Goal: Task Accomplishment & Management: Complete application form

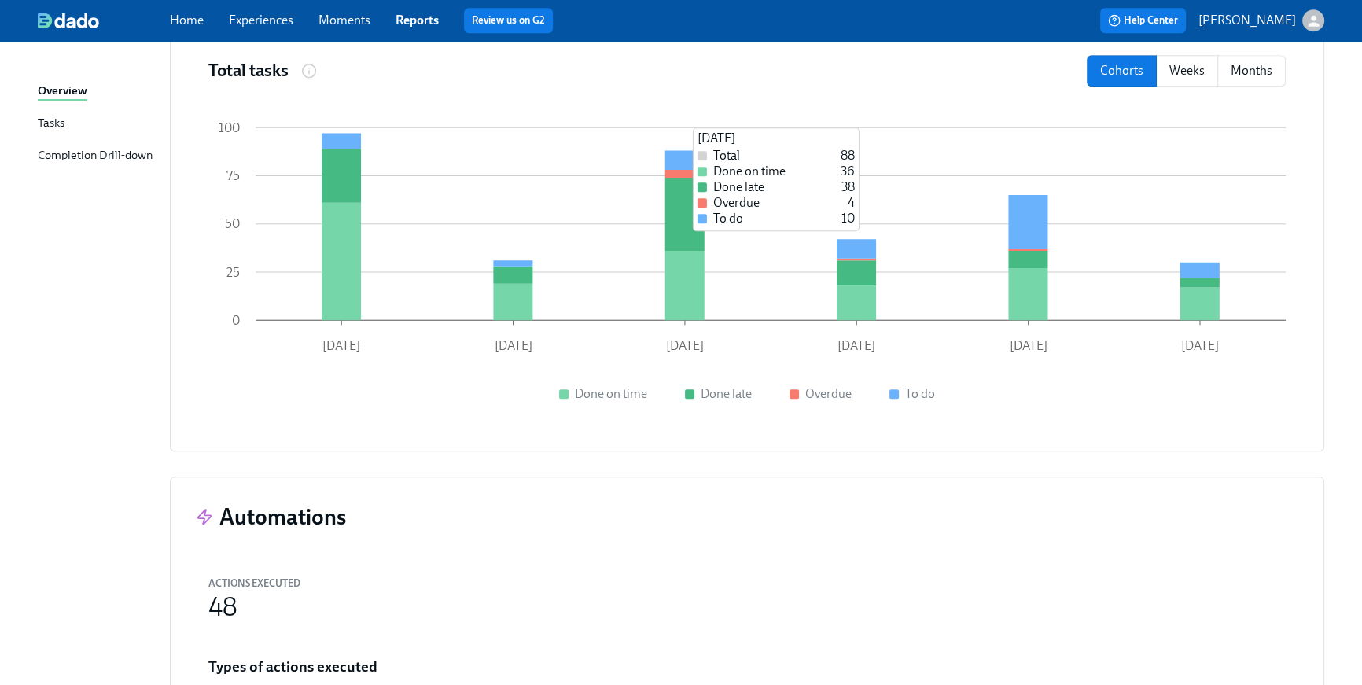
scroll to position [1620, 0]
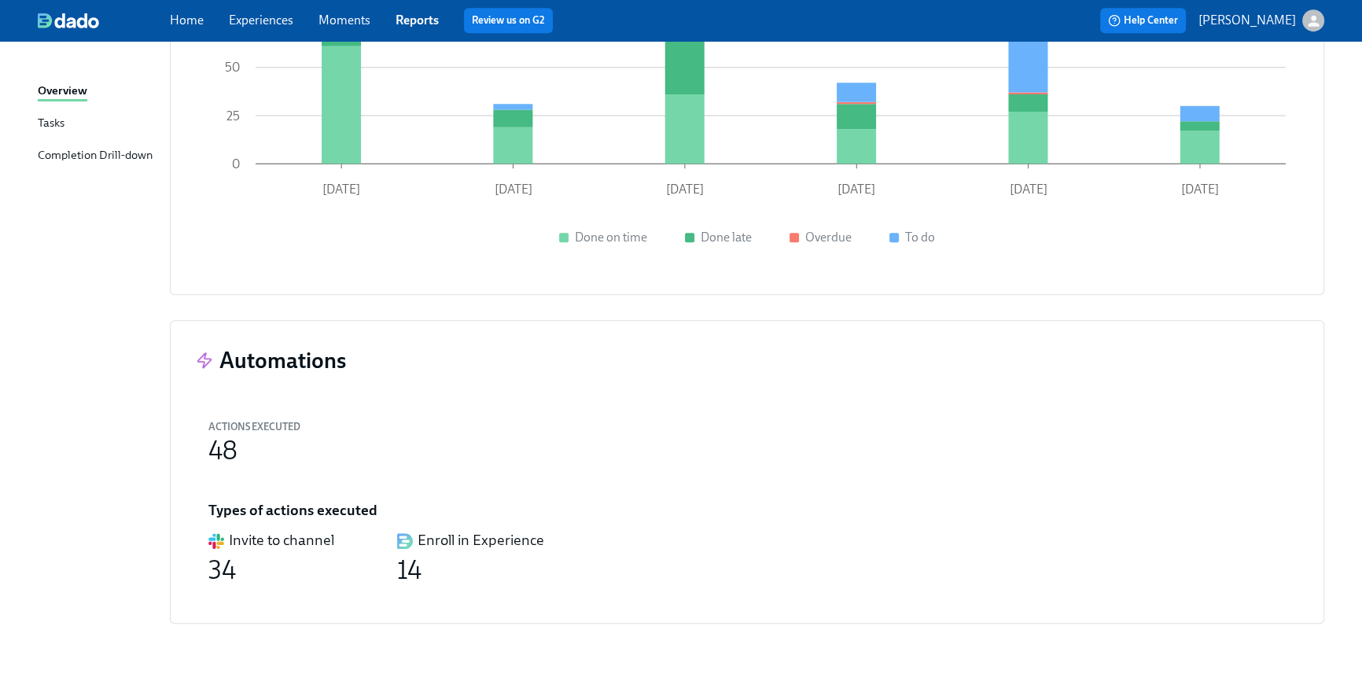
click at [204, 28] on div "Home Experiences Moments Reports Review us on G2" at bounding box center [458, 20] width 577 height 25
click at [190, 16] on link "Home" at bounding box center [187, 20] width 34 height 15
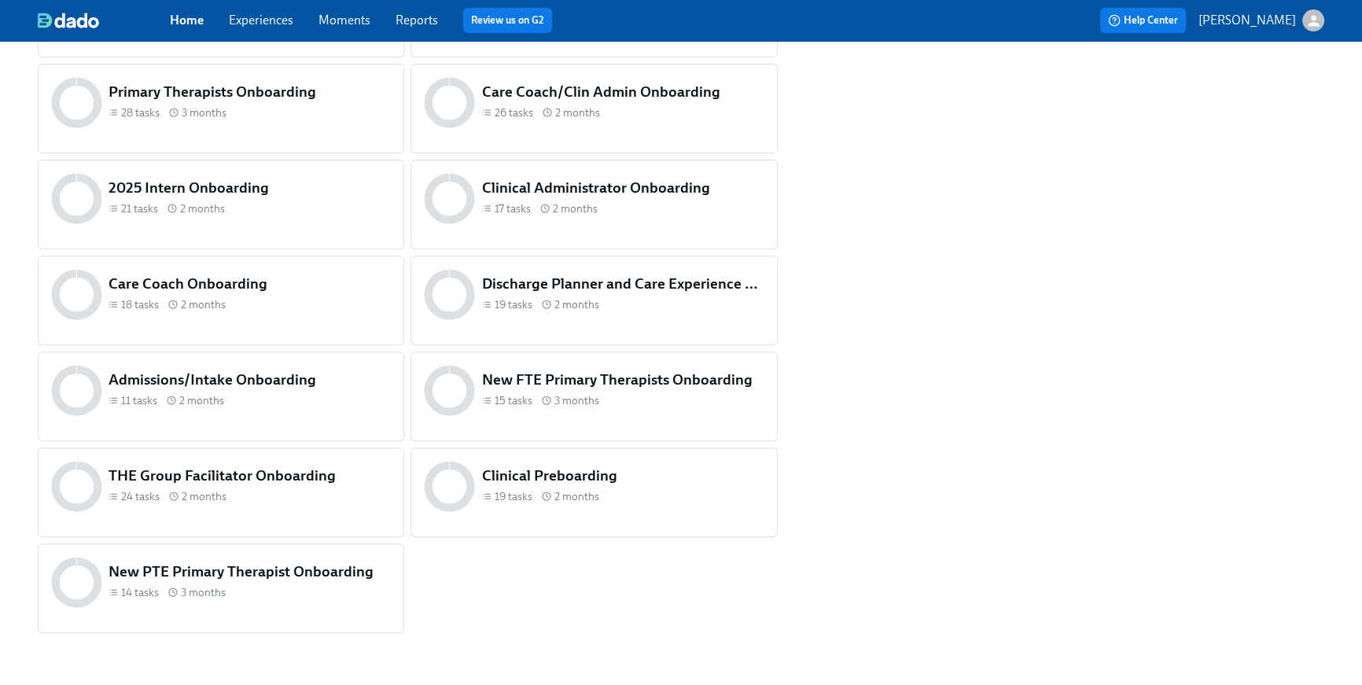
scroll to position [754, 0]
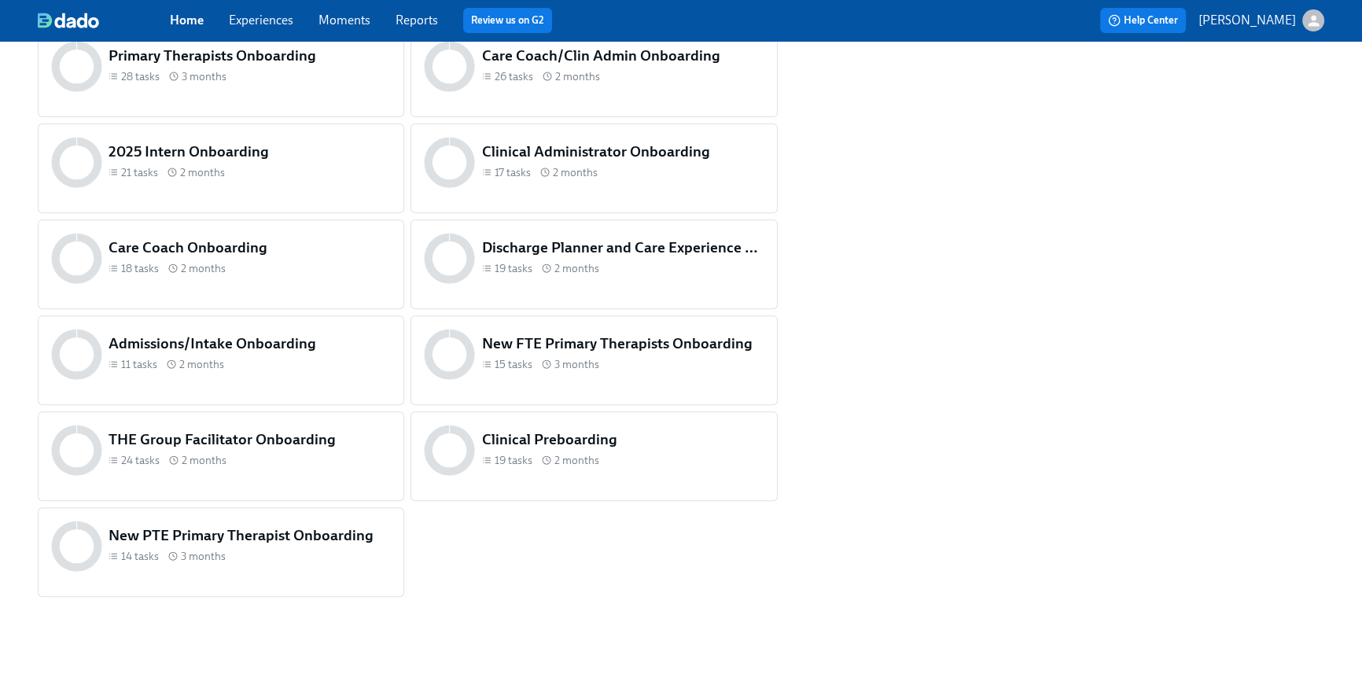
click at [267, 460] on div "24 tasks 2 months" at bounding box center [250, 460] width 282 height 15
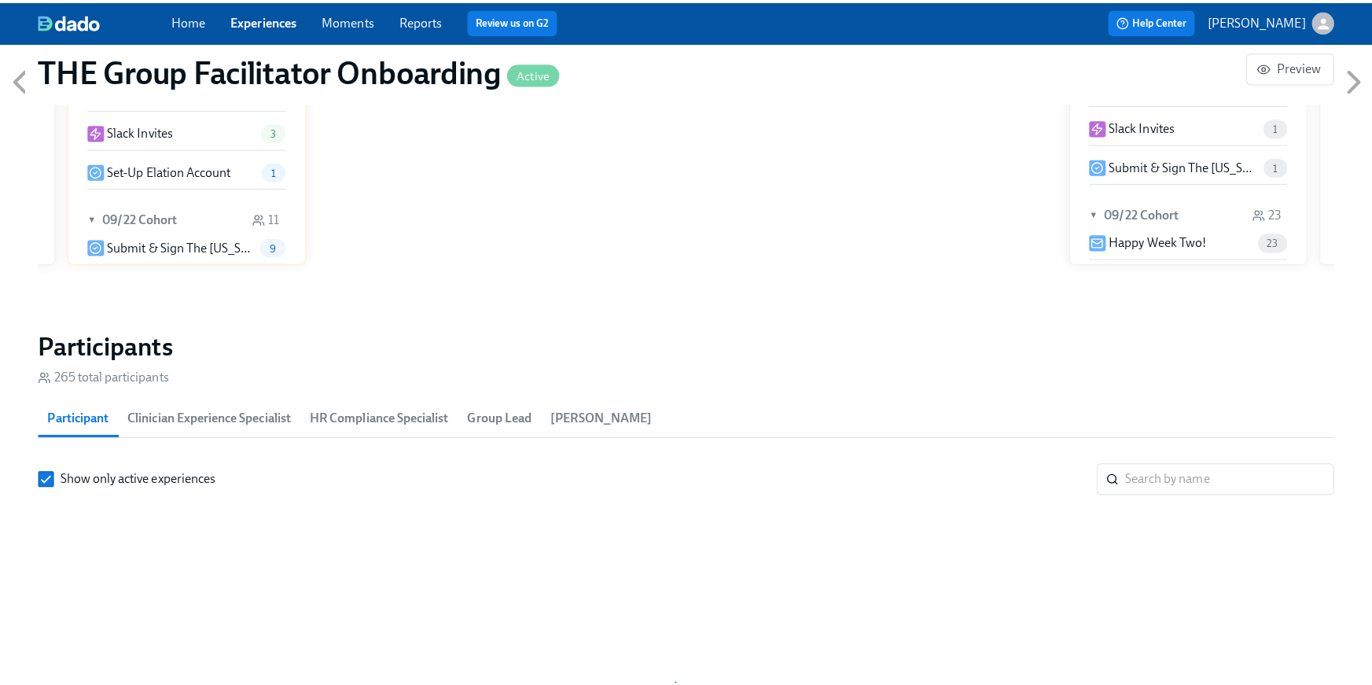
scroll to position [0, 19873]
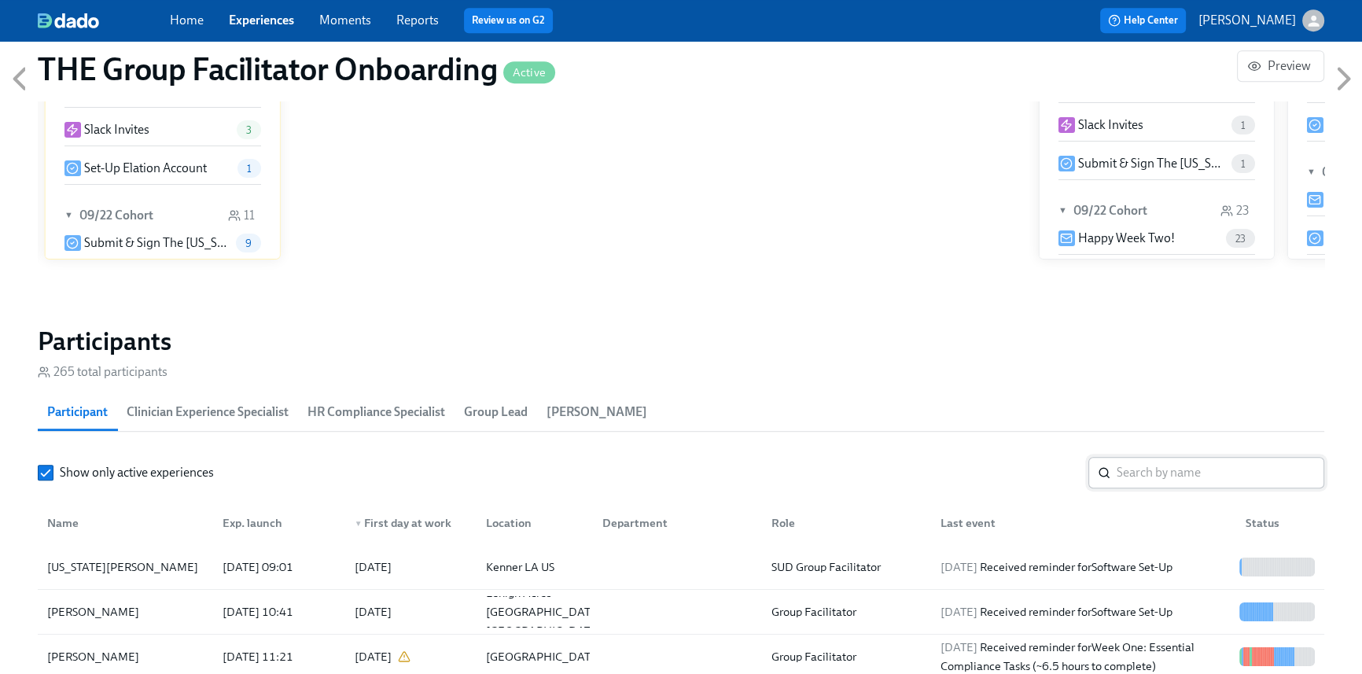
click at [1176, 475] on input "search" at bounding box center [1221, 472] width 208 height 31
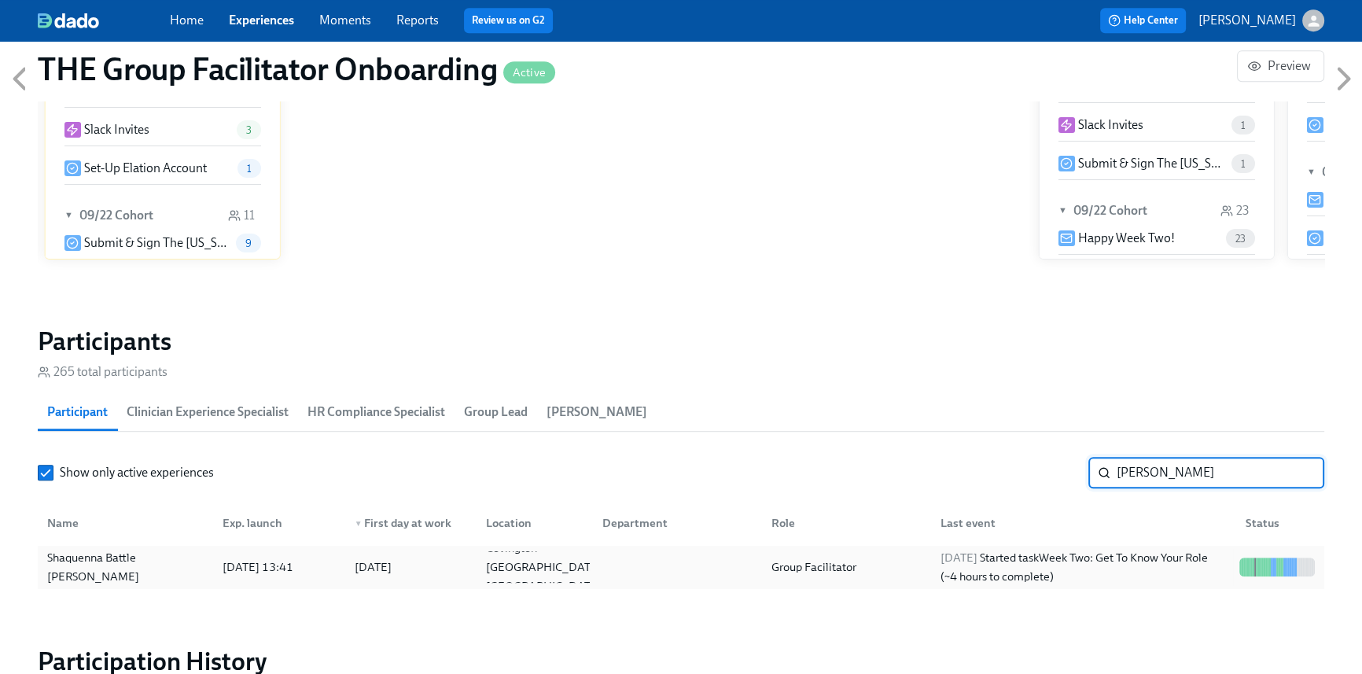
click at [1165, 566] on div "[DATE] Started task Week Two: Get To Know Your Role (~4 hours to complete)" at bounding box center [1083, 567] width 299 height 38
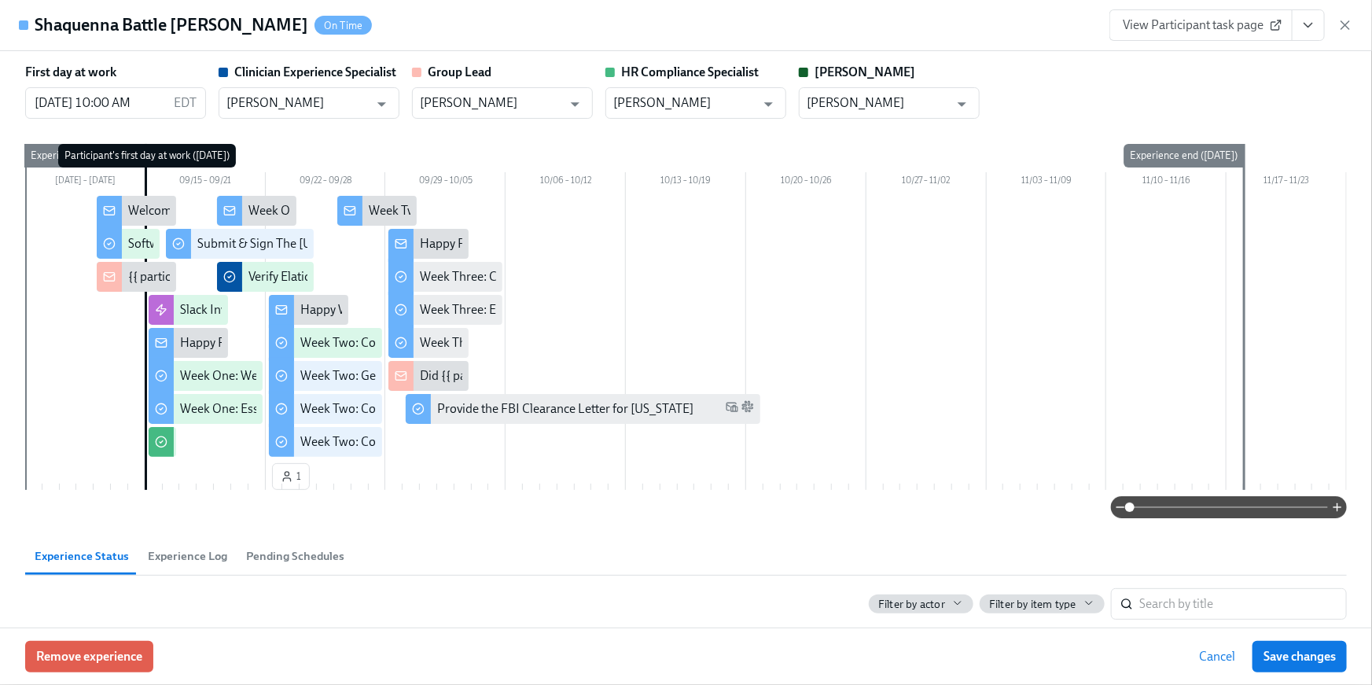
click at [1313, 26] on icon "View task page" at bounding box center [1309, 25] width 16 height 16
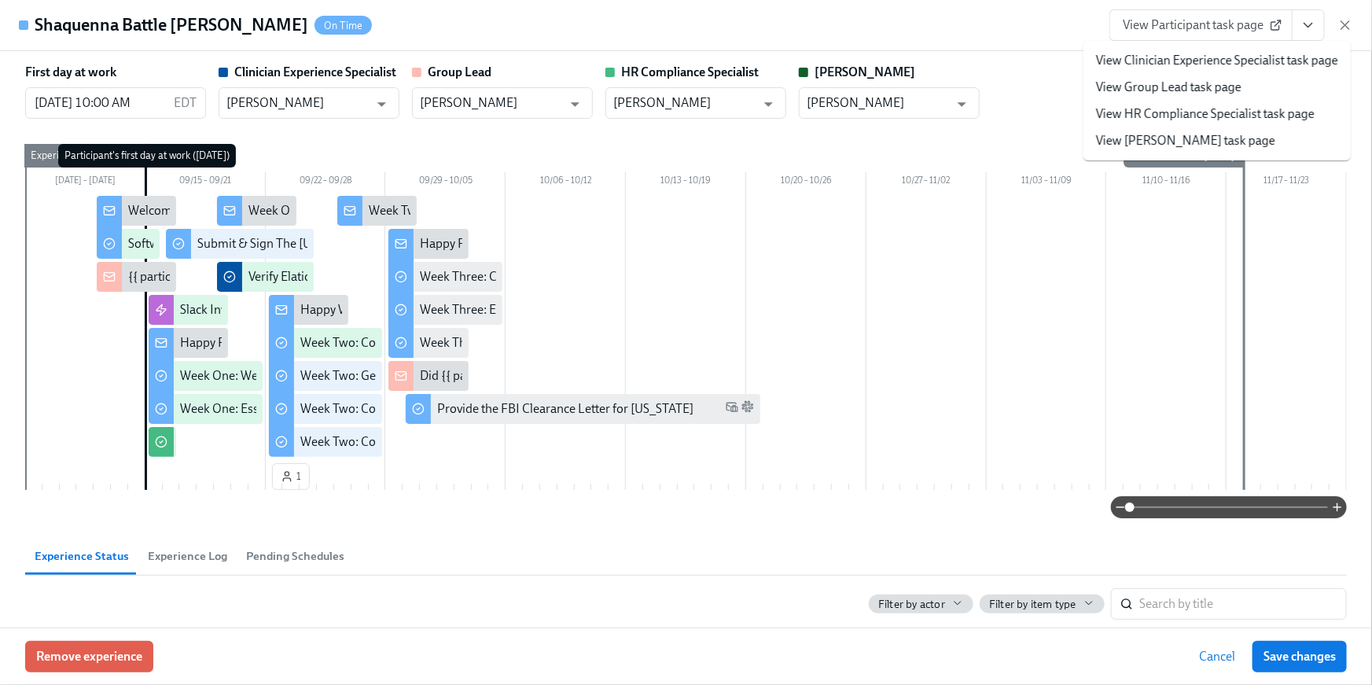
click at [1235, 120] on link "View HR Compliance Specialist task page" at bounding box center [1205, 113] width 219 height 17
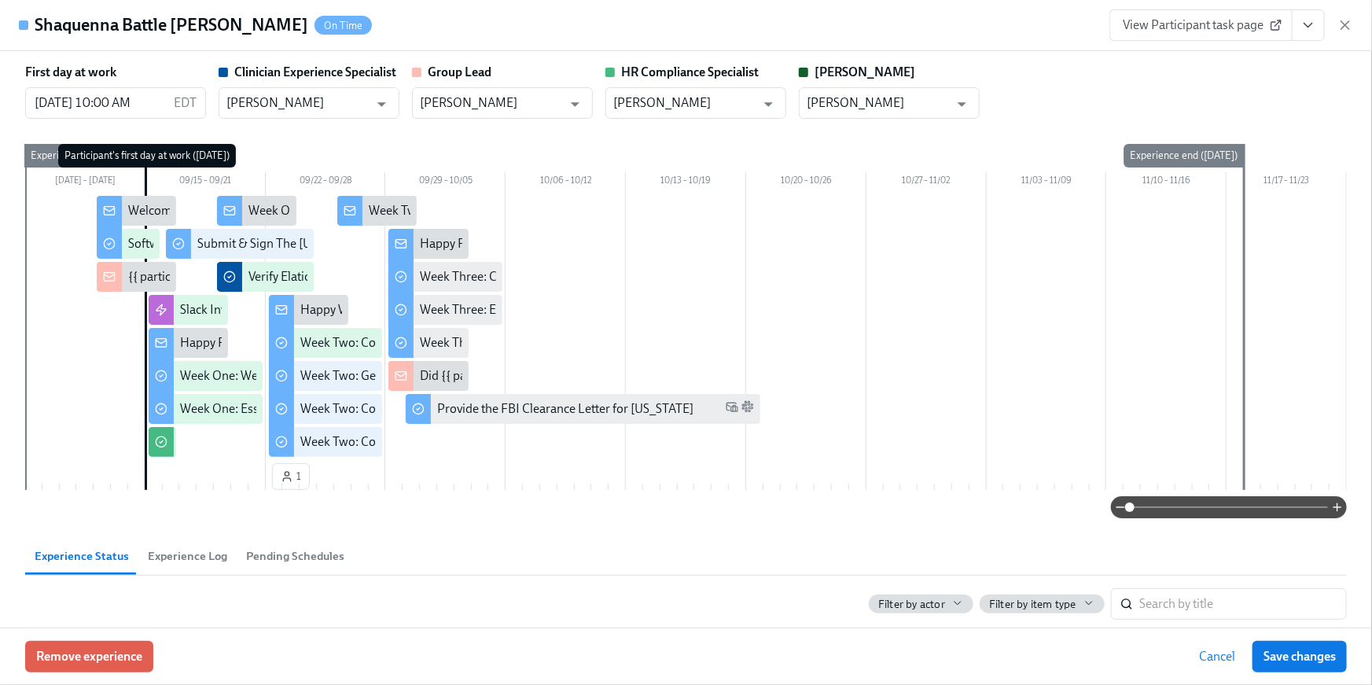
scroll to position [0, 19873]
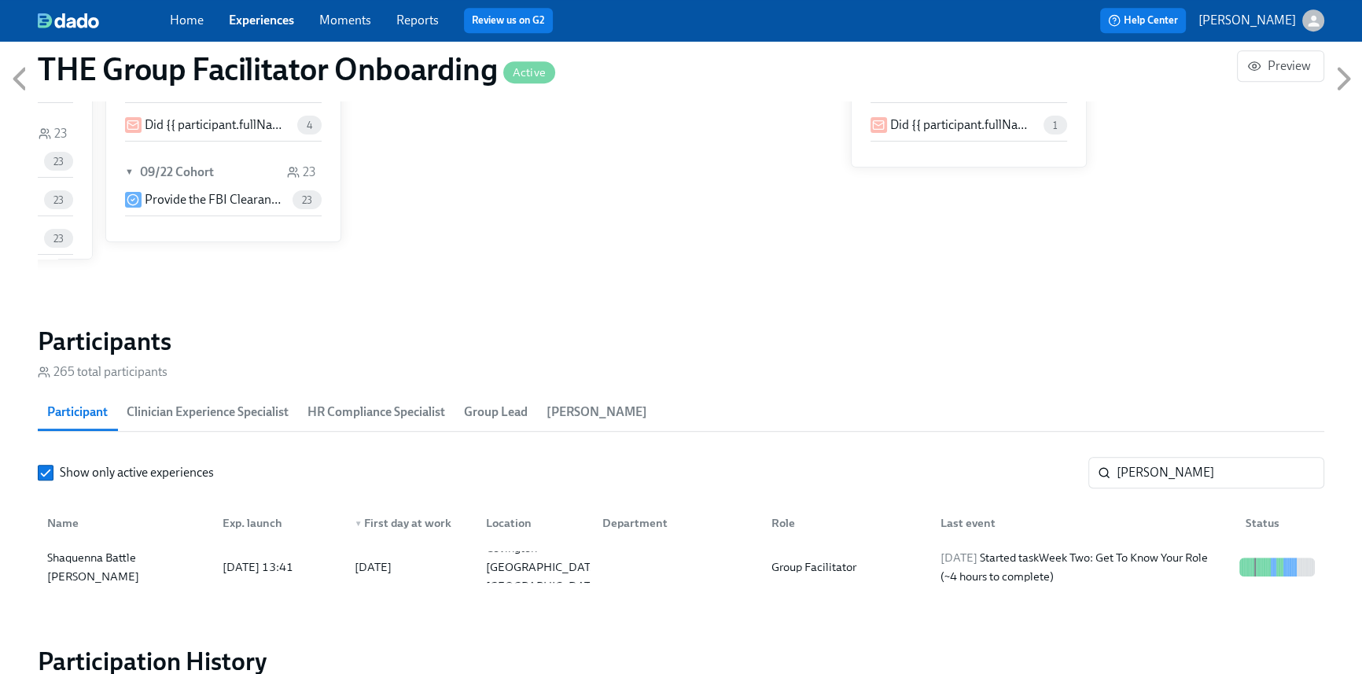
scroll to position [0, 22308]
click at [1175, 479] on input "[PERSON_NAME]" at bounding box center [1221, 472] width 208 height 31
drag, startPoint x: 1143, startPoint y: 466, endPoint x: 1087, endPoint y: 458, distance: 56.3
click at [1087, 458] on div "Show only active experiences [PERSON_NAME] ​" at bounding box center [681, 472] width 1287 height 31
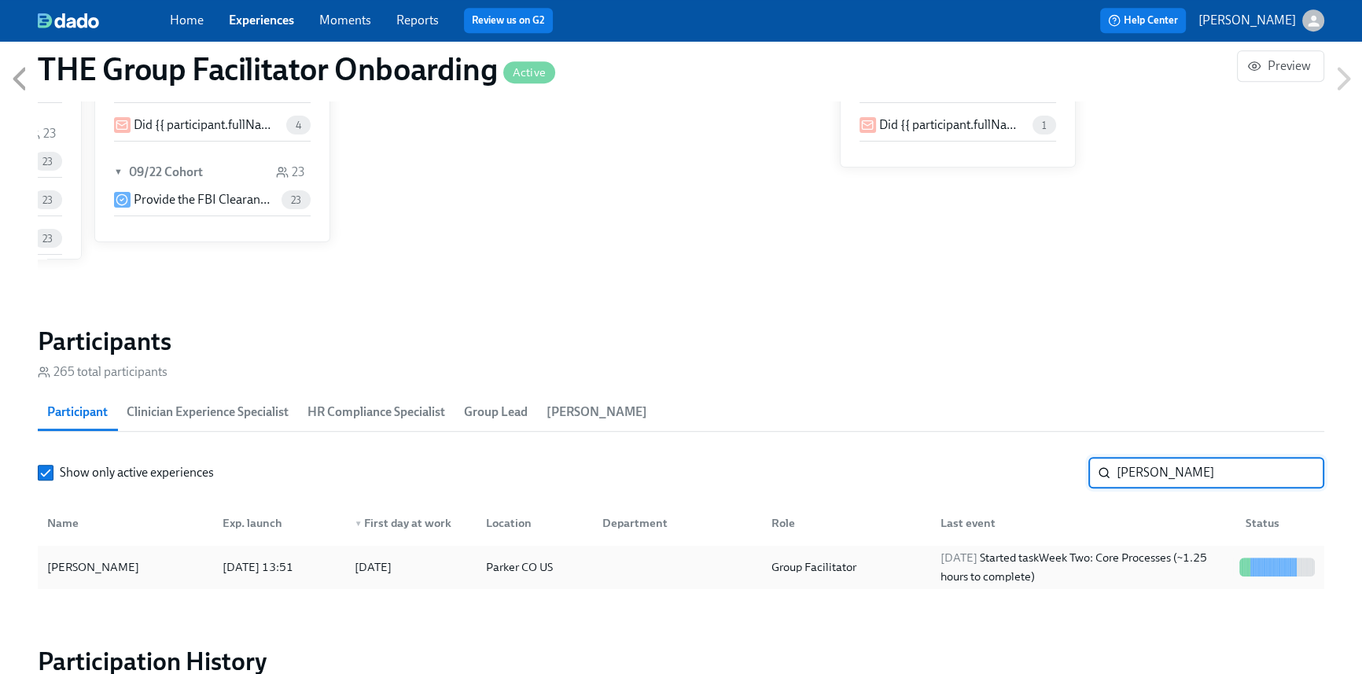
type input "[PERSON_NAME]"
click at [833, 575] on div "Group Facilitator" at bounding box center [814, 567] width 98 height 19
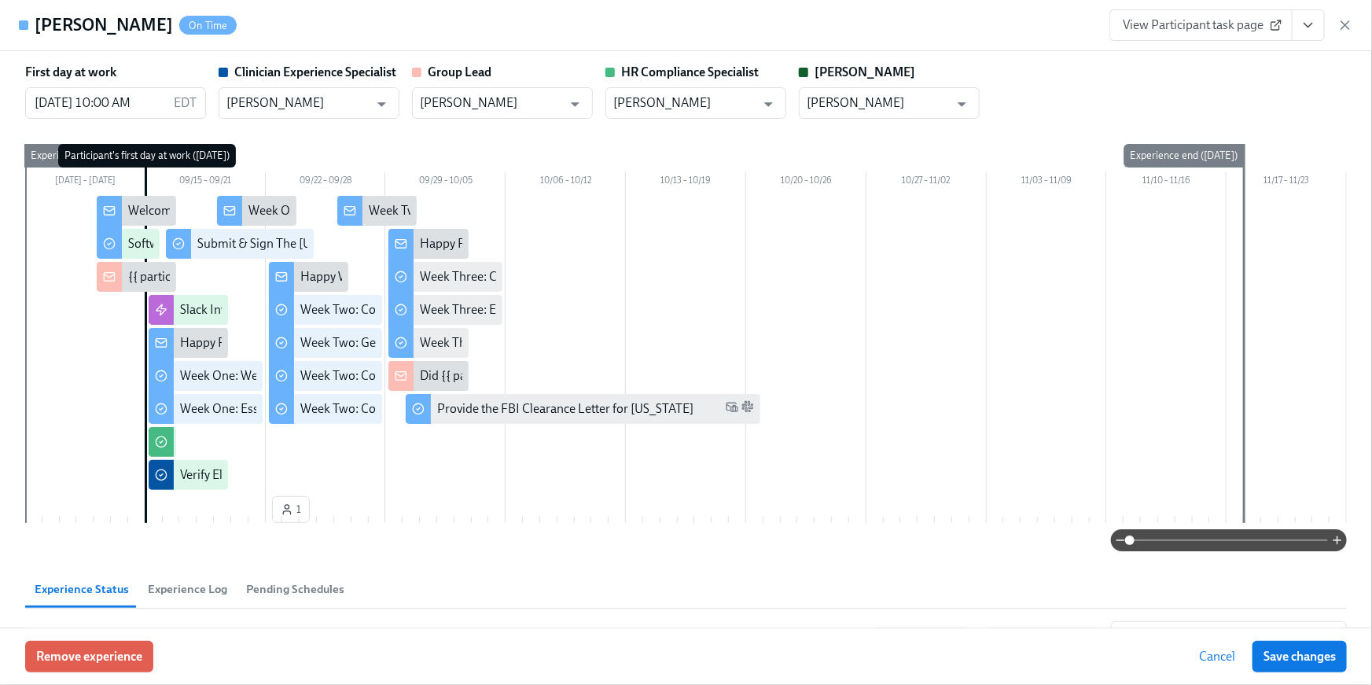
click at [1304, 22] on icon "View task page" at bounding box center [1309, 25] width 16 height 16
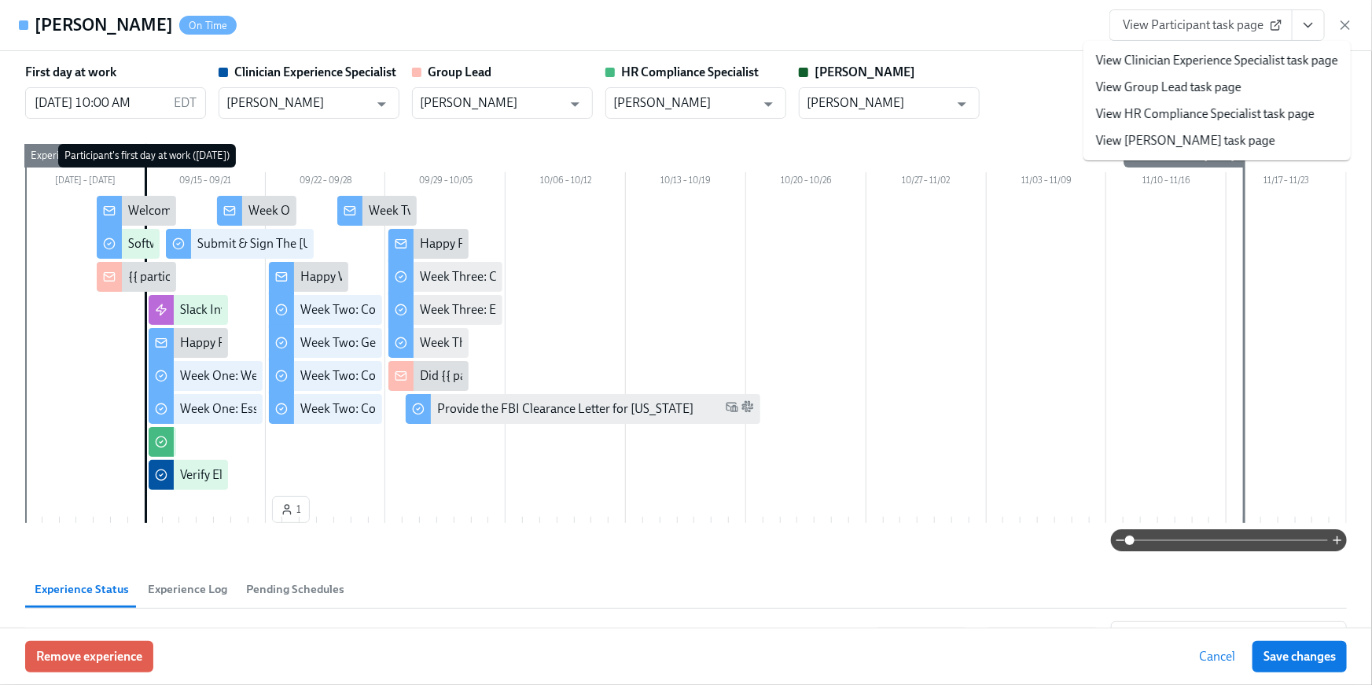
click at [1281, 112] on link "View HR Compliance Specialist task page" at bounding box center [1205, 113] width 219 height 17
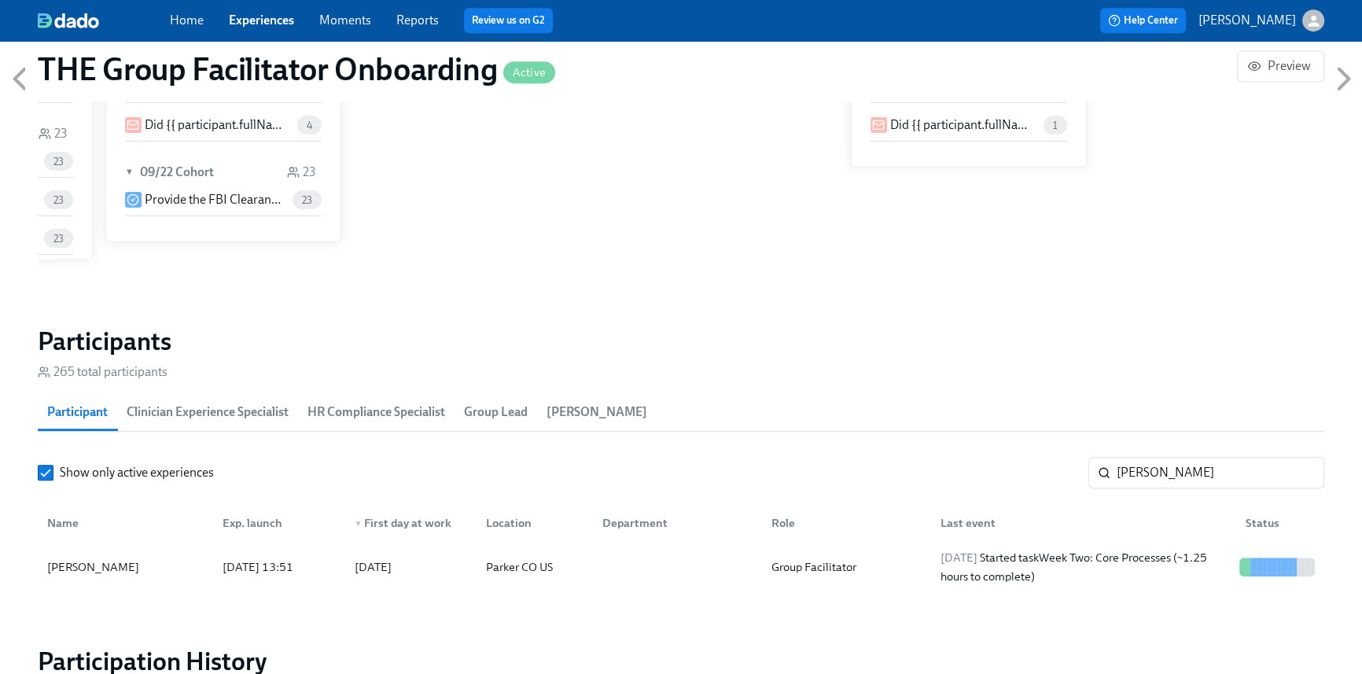
scroll to position [0, 22308]
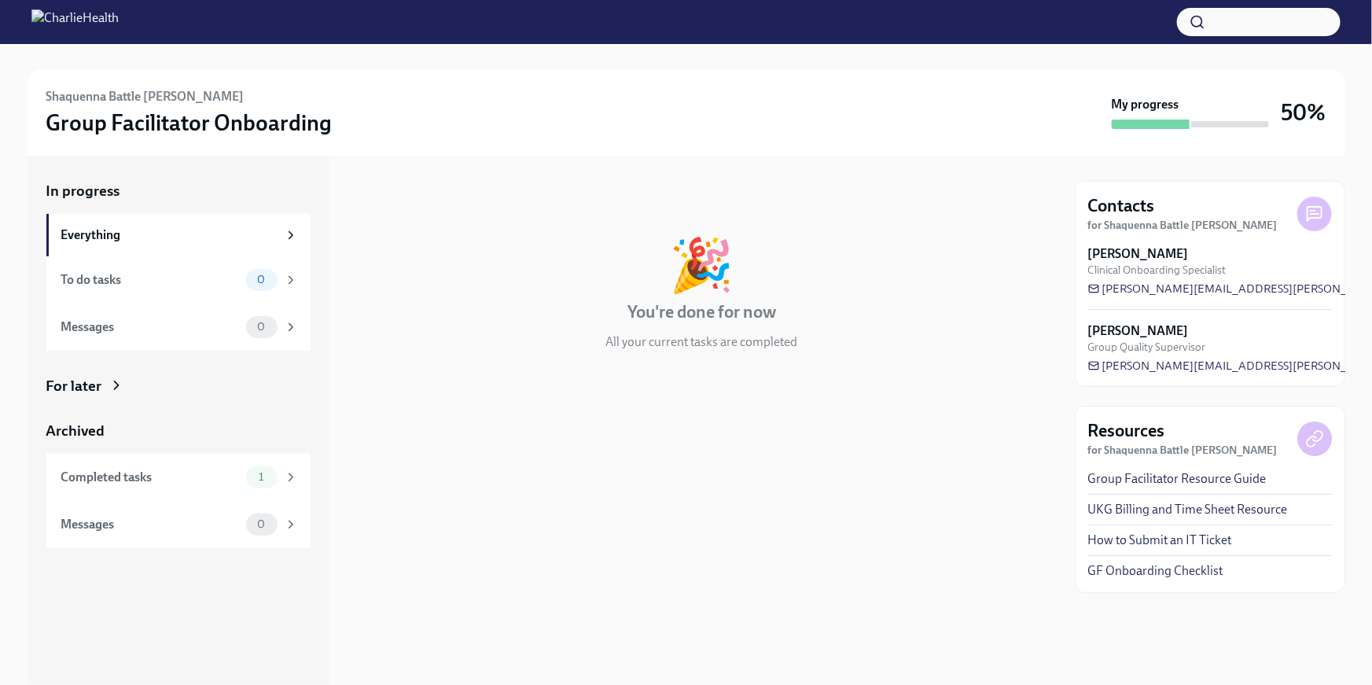
click at [78, 381] on div "For later" at bounding box center [74, 386] width 56 height 20
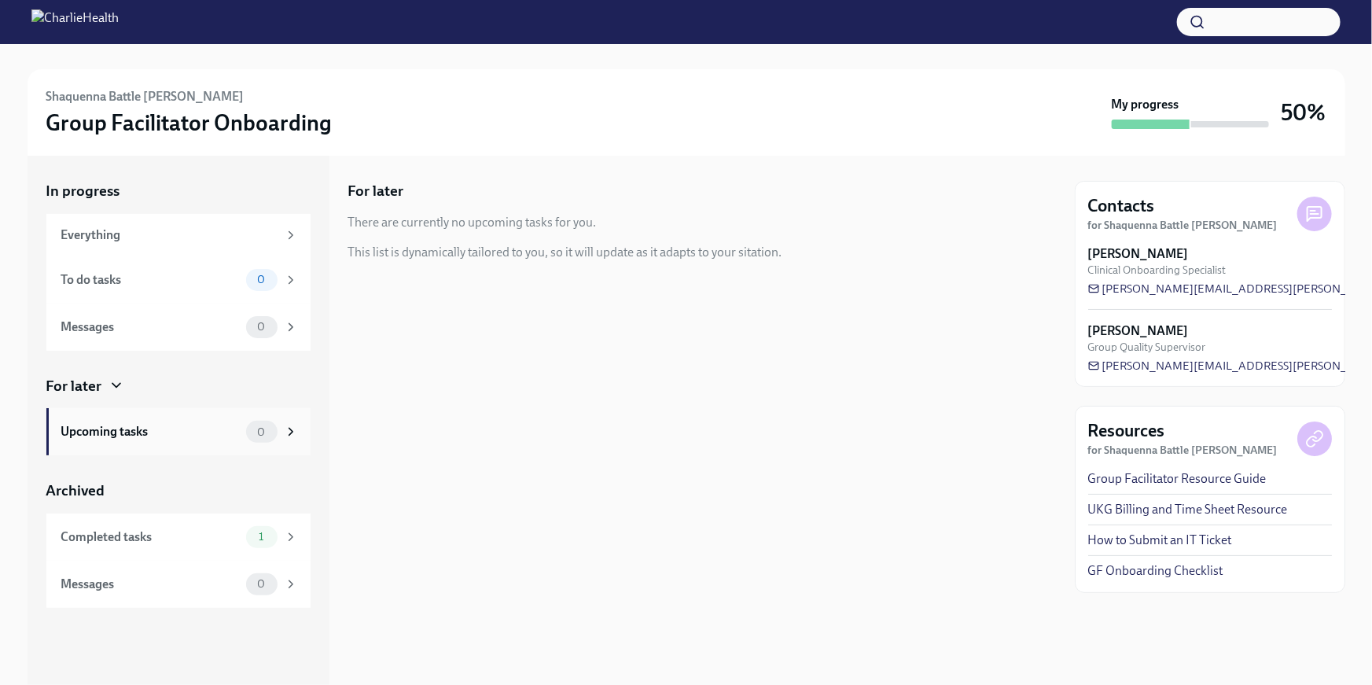
click at [146, 430] on div "Upcoming tasks" at bounding box center [150, 431] width 179 height 17
click at [150, 532] on div "Completed tasks" at bounding box center [150, 536] width 179 height 17
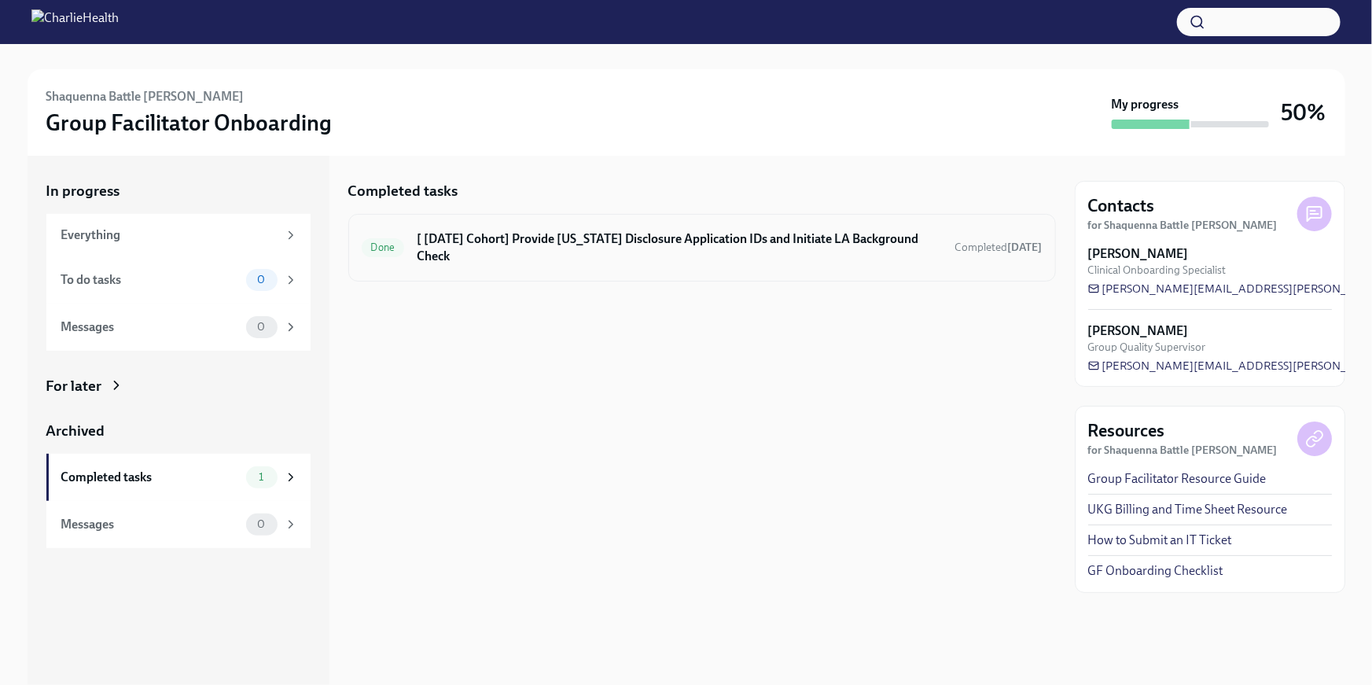
click at [610, 258] on div "Done [ Sep 15th Cohort] Provide Utah Disclosure Application IDs and Initiate LA…" at bounding box center [702, 248] width 708 height 68
click at [609, 237] on h6 "[ [DATE] Cohort] Provide [US_STATE] Disclosure Application IDs and Initiate LA …" at bounding box center [679, 247] width 525 height 35
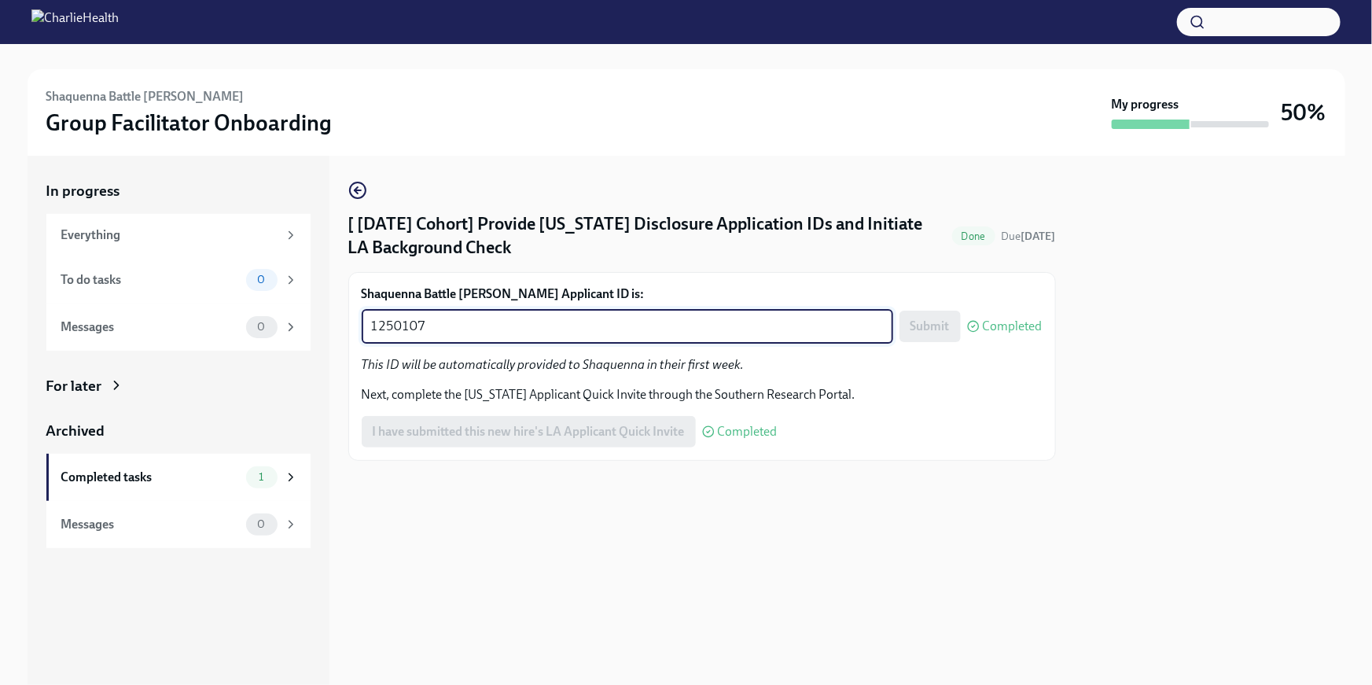
drag, startPoint x: 501, startPoint y: 327, endPoint x: 319, endPoint y: 319, distance: 181.8
click at [320, 319] on div "In progress Everything To do tasks 0 Messages 0 For later Archived Completed ta…" at bounding box center [687, 420] width 1318 height 529
paste textarea "2410"
type textarea "1252410"
drag, startPoint x: 932, startPoint y: 327, endPoint x: 970, endPoint y: 334, distance: 38.4
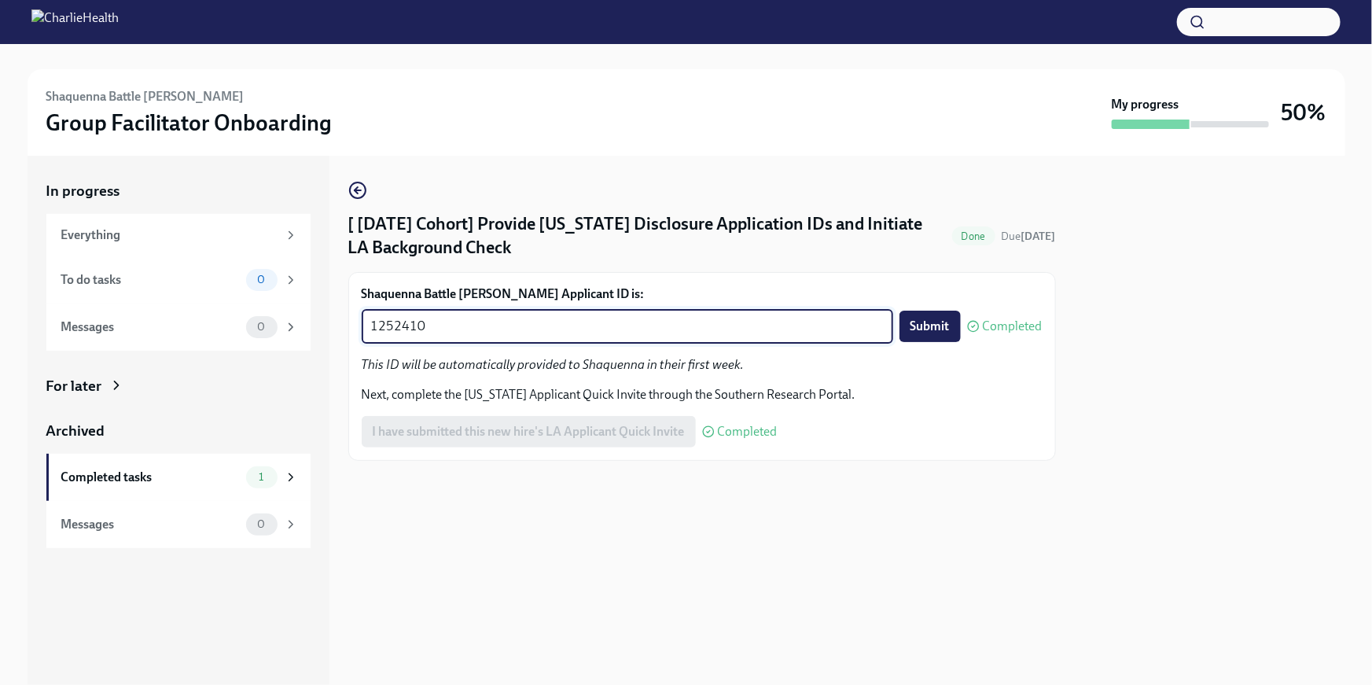
click at [931, 327] on span "Submit" at bounding box center [930, 326] width 39 height 16
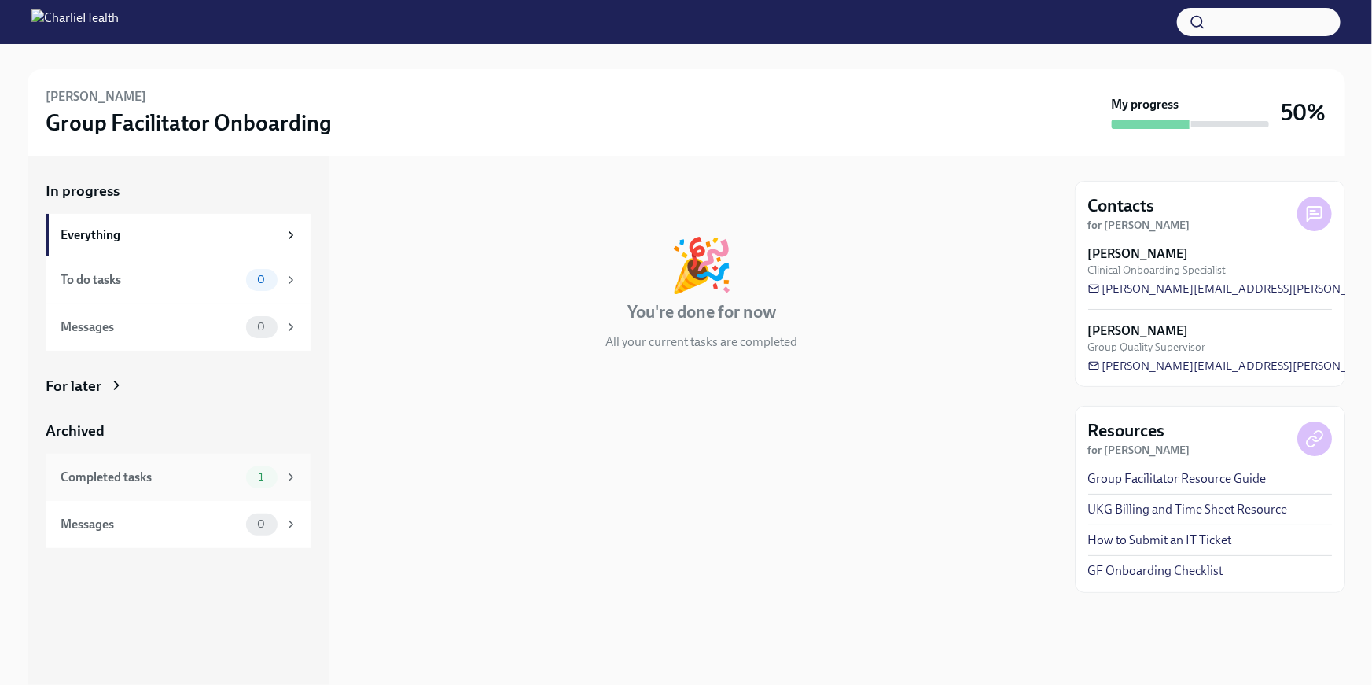
click at [168, 462] on div "Completed tasks 1" at bounding box center [178, 477] width 264 height 47
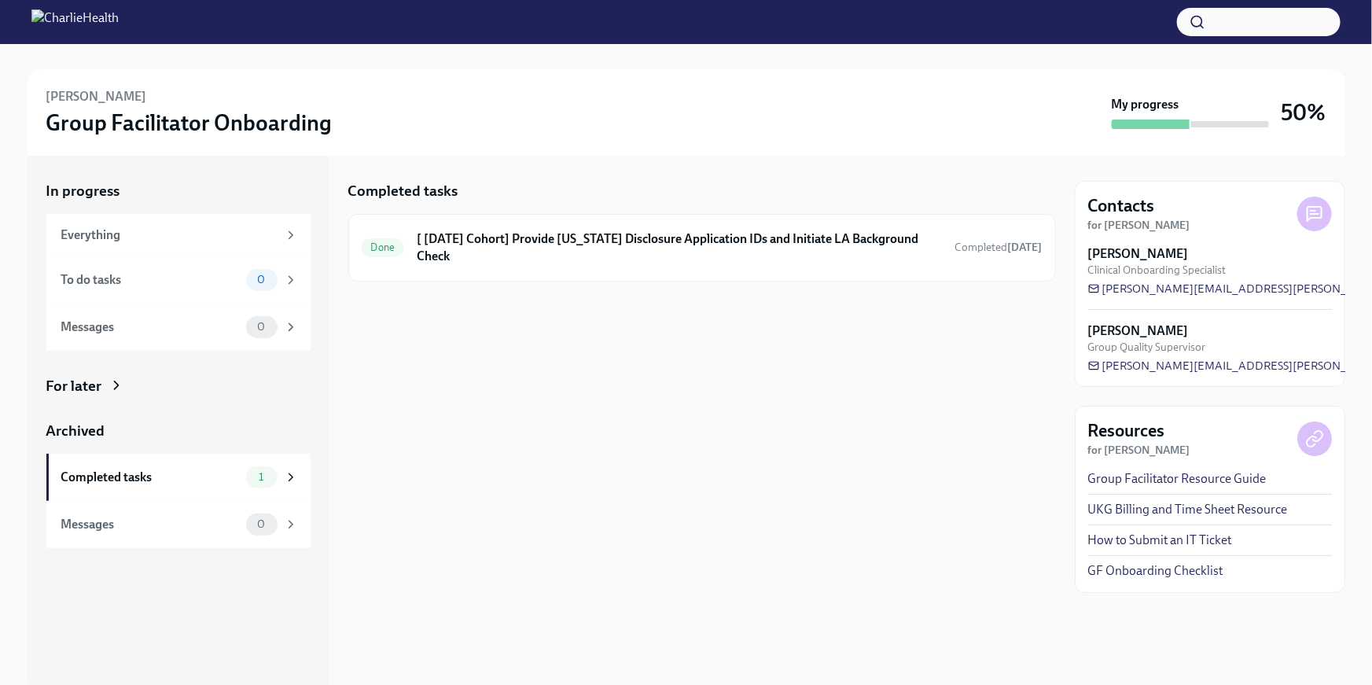
click at [556, 282] on div at bounding box center [702, 307] width 708 height 50
click at [557, 245] on h6 "[ [DATE] Cohort] Provide [US_STATE] Disclosure Application IDs and Initiate LA …" at bounding box center [679, 247] width 525 height 35
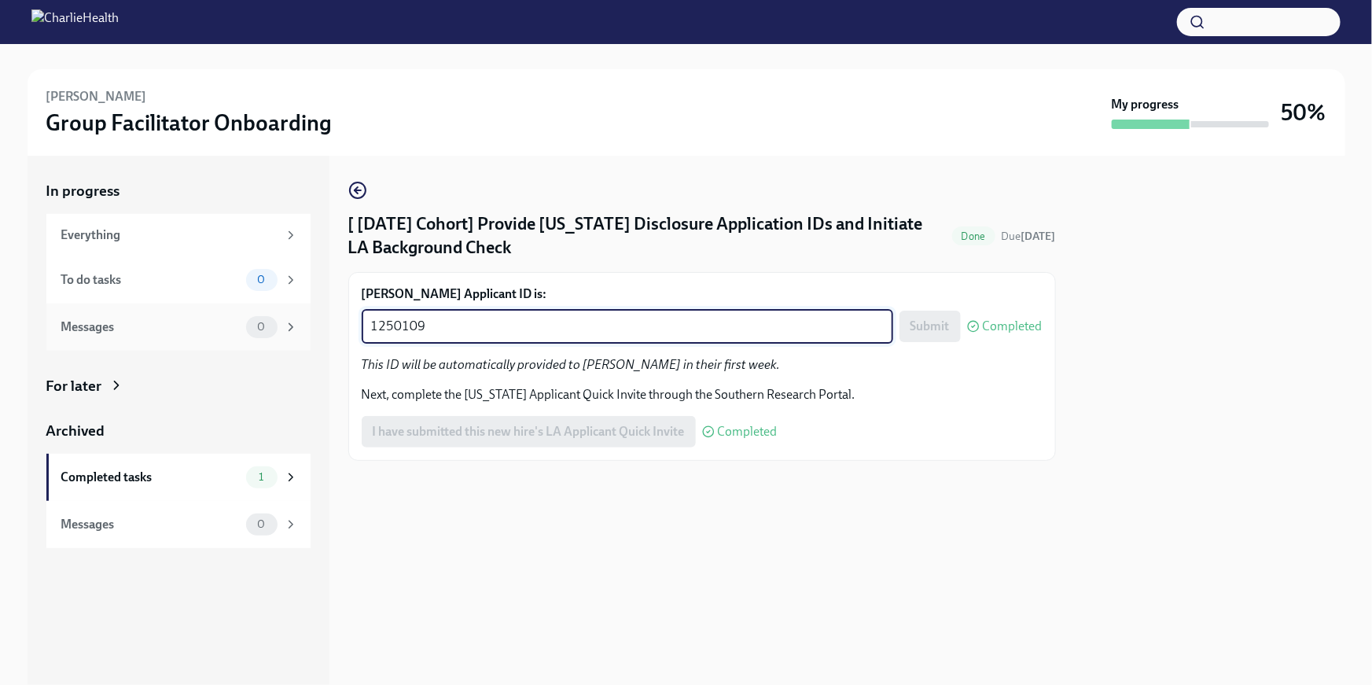
drag, startPoint x: 632, startPoint y: 333, endPoint x: 226, endPoint y: 322, distance: 405.9
click at [226, 322] on div "In progress Everything To do tasks 0 Messages 0 For later Archived Completed ta…" at bounding box center [687, 420] width 1318 height 529
paste textarea "2416"
type textarea "1252416"
click at [936, 323] on span "Submit" at bounding box center [930, 326] width 39 height 16
